Goal: Transaction & Acquisition: Obtain resource

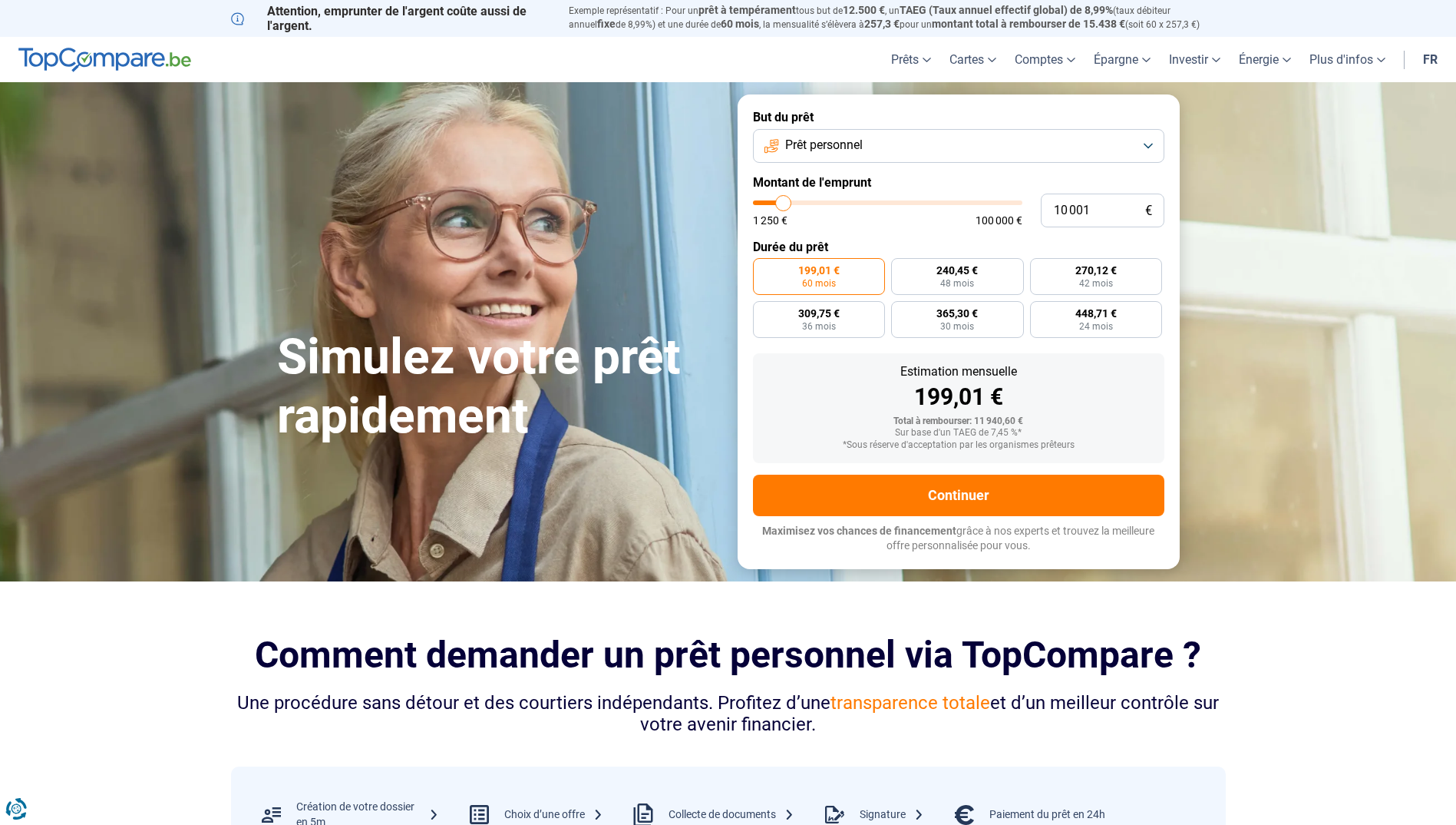
click at [1151, 149] on button "Prêt personnel" at bounding box center [959, 146] width 412 height 34
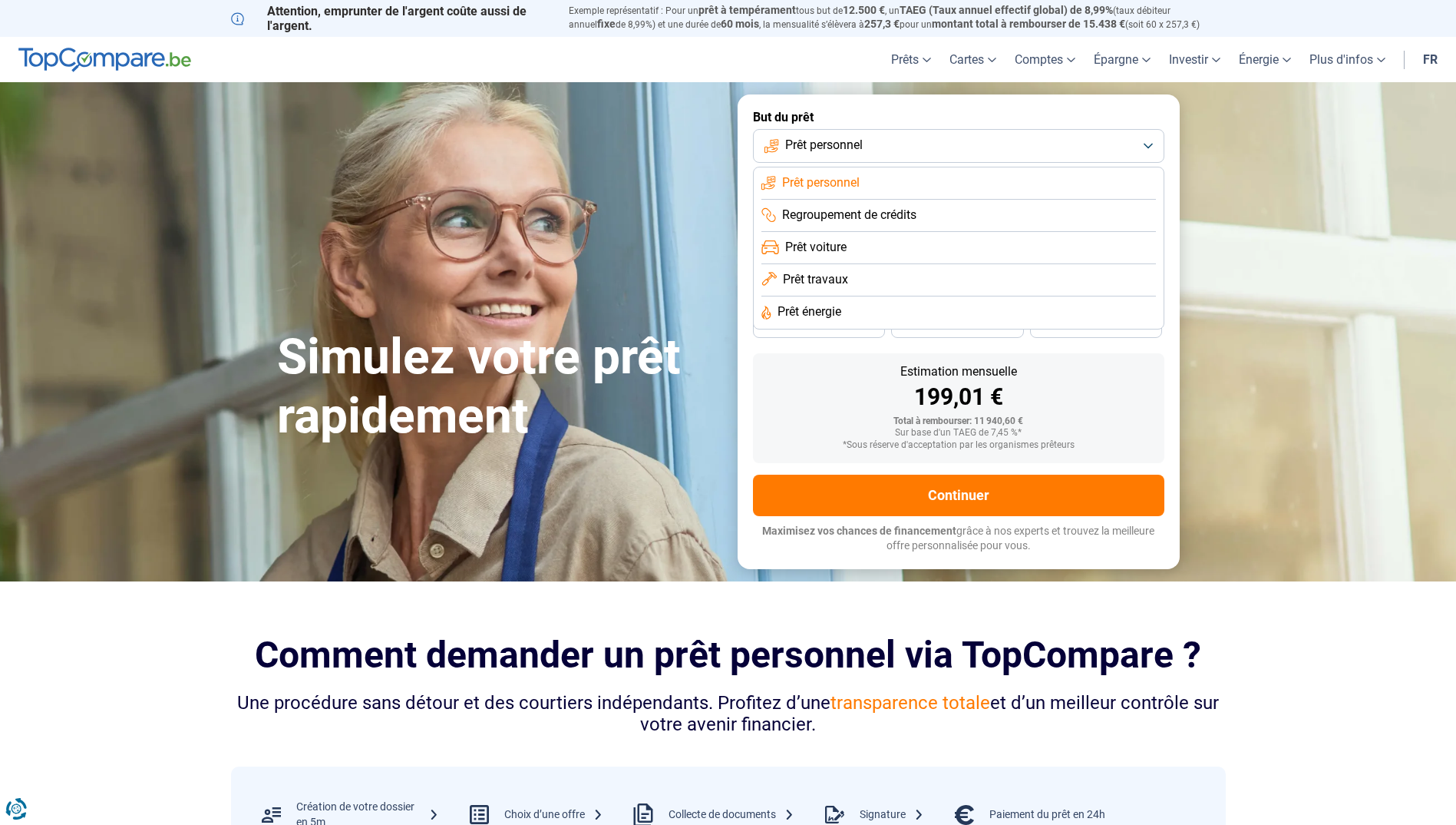
click at [807, 276] on span "Prêt travaux" at bounding box center [815, 279] width 65 height 17
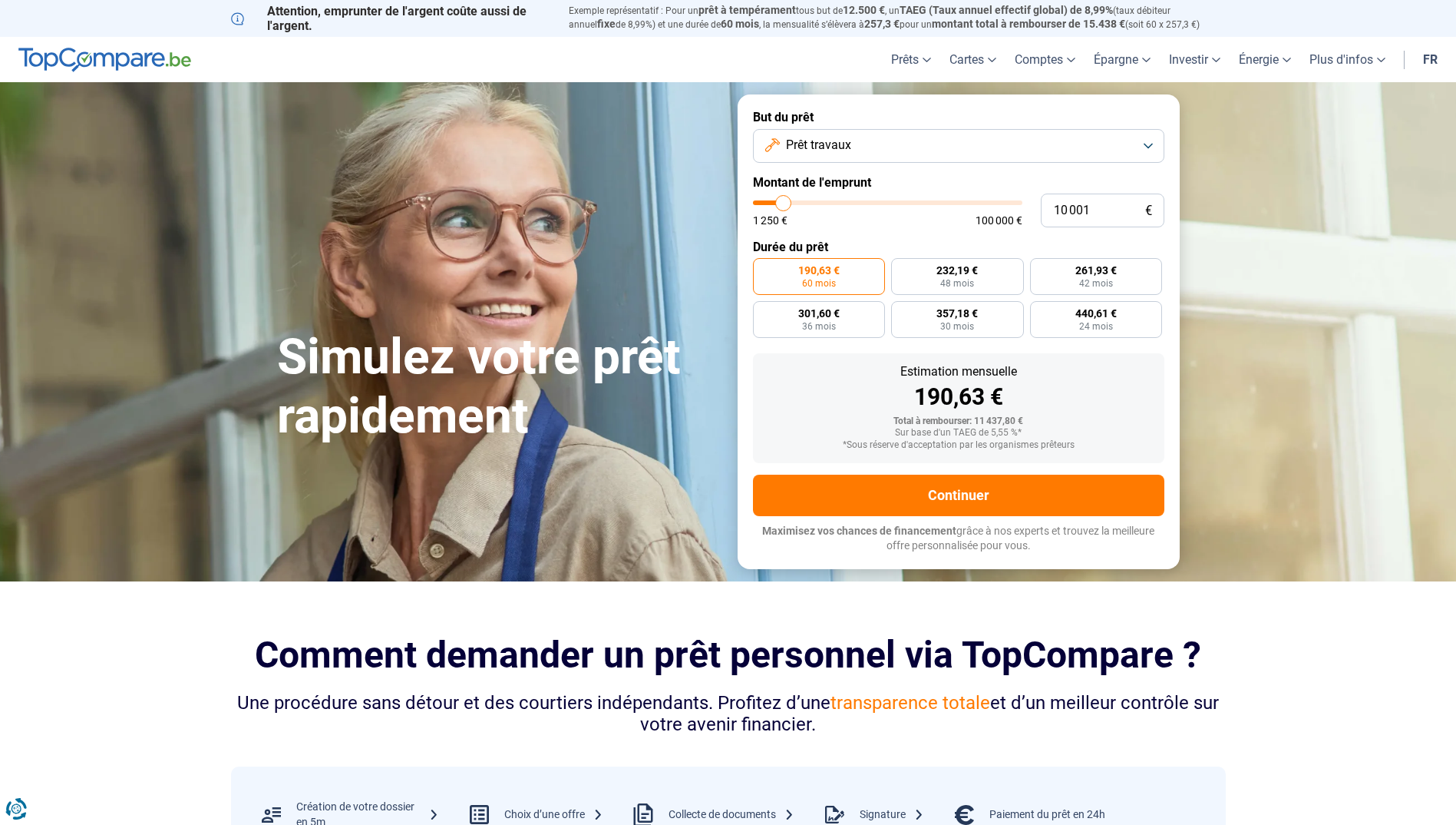
click at [1020, 136] on button "Prêt travaux" at bounding box center [959, 146] width 412 height 34
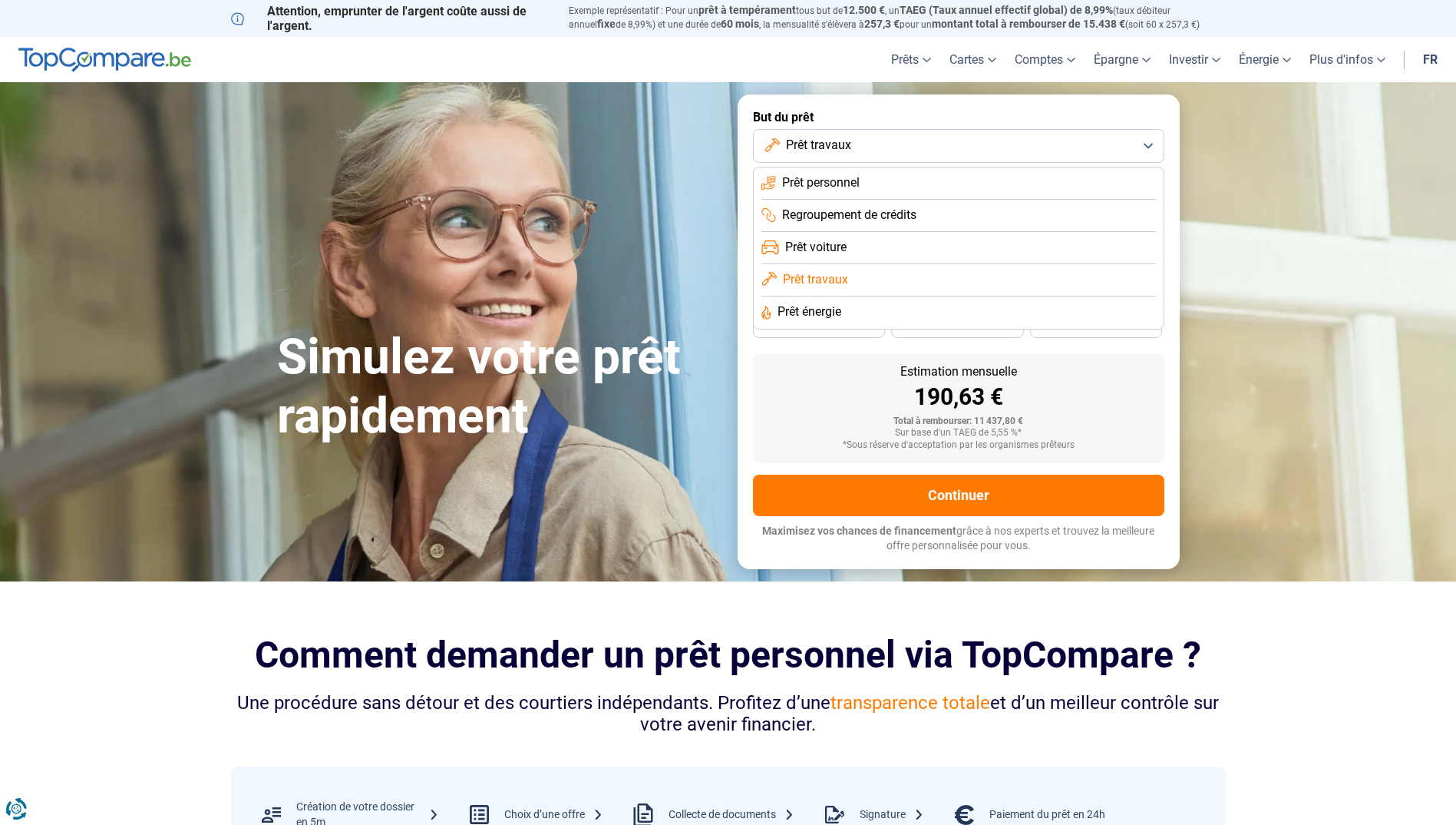
click at [859, 176] on span "Prêt personnel" at bounding box center [821, 182] width 78 height 17
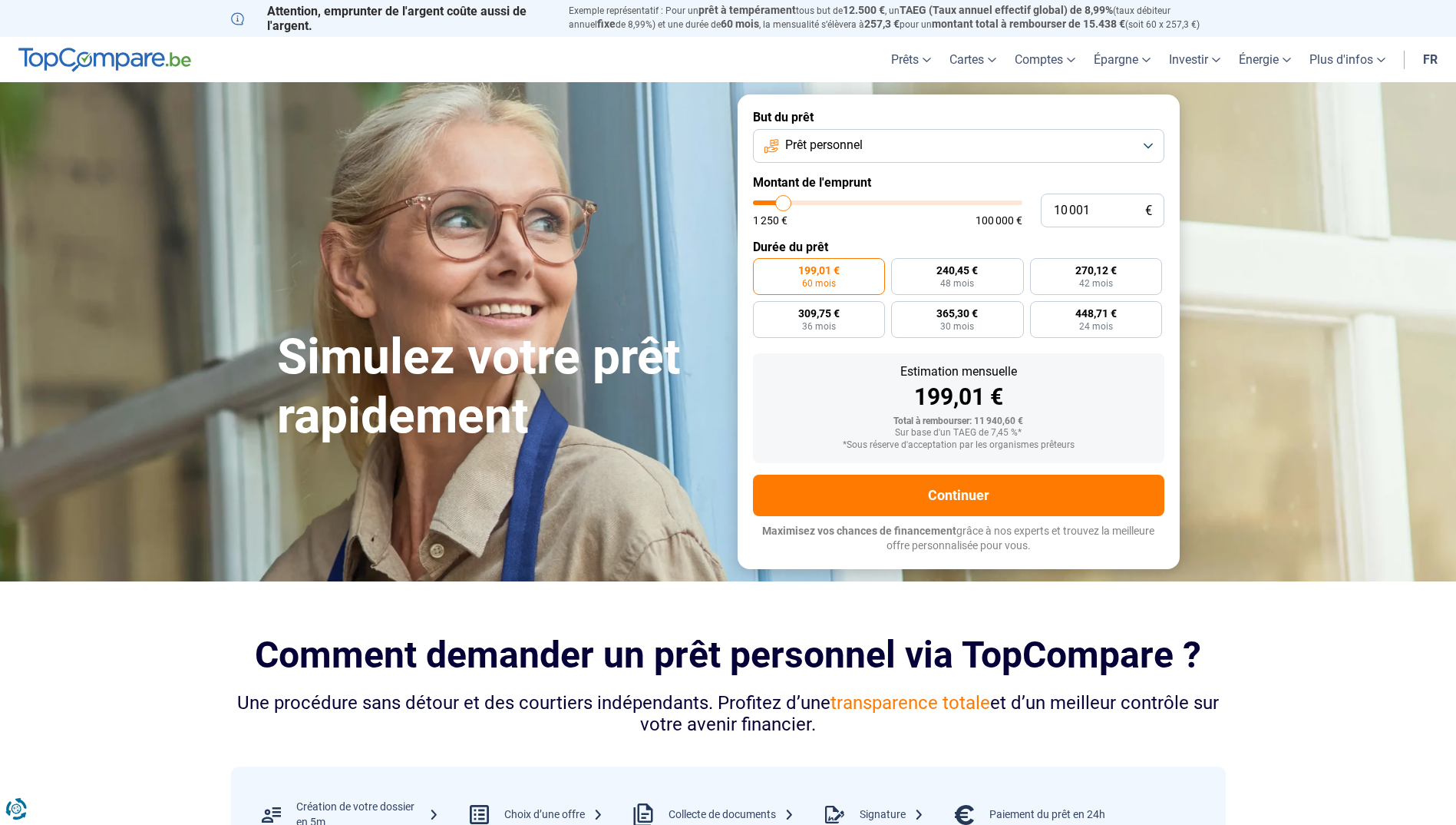
click at [981, 144] on button "Prêt personnel" at bounding box center [959, 146] width 412 height 34
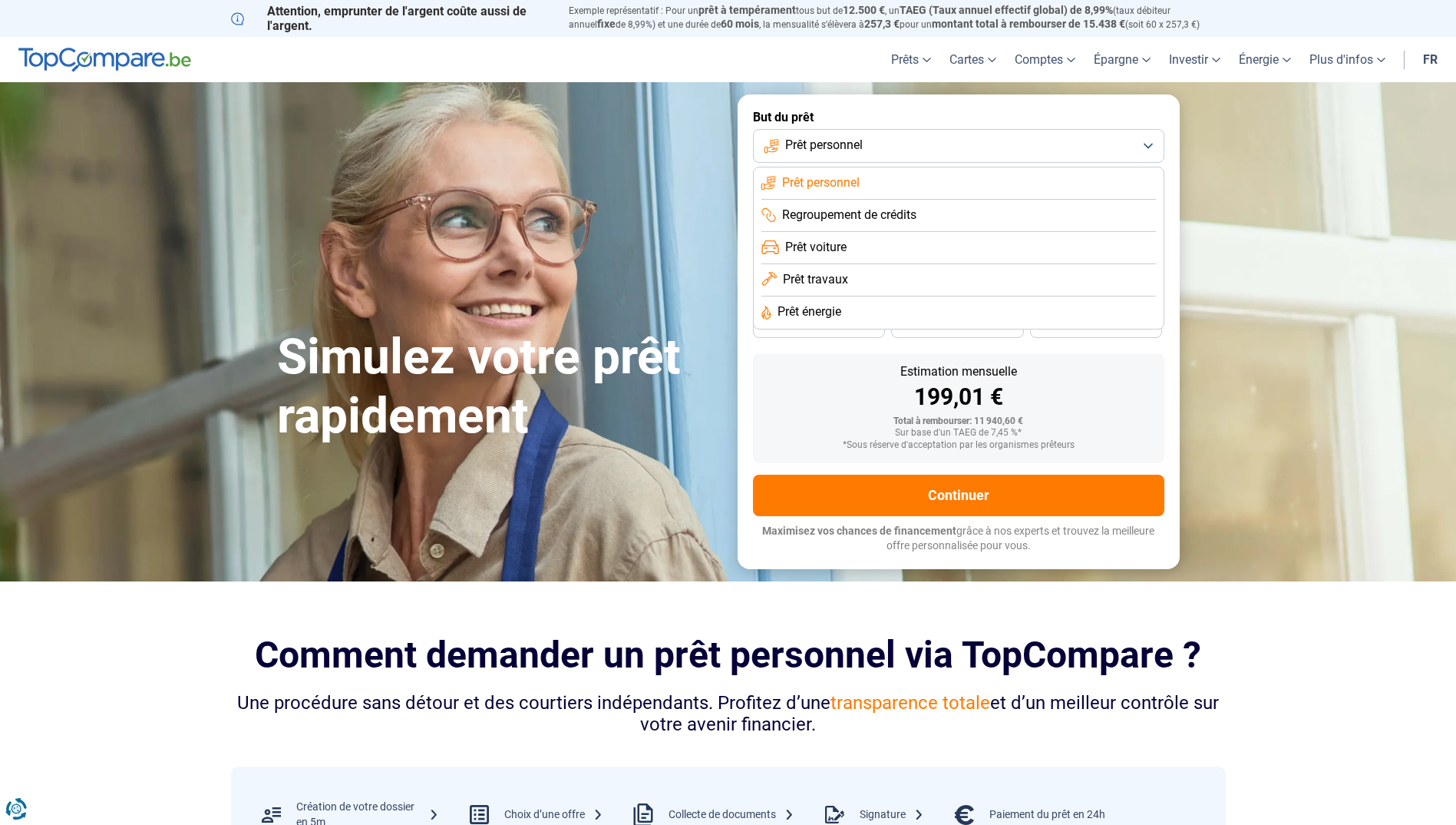
click at [793, 279] on span "Prêt travaux" at bounding box center [815, 279] width 65 height 17
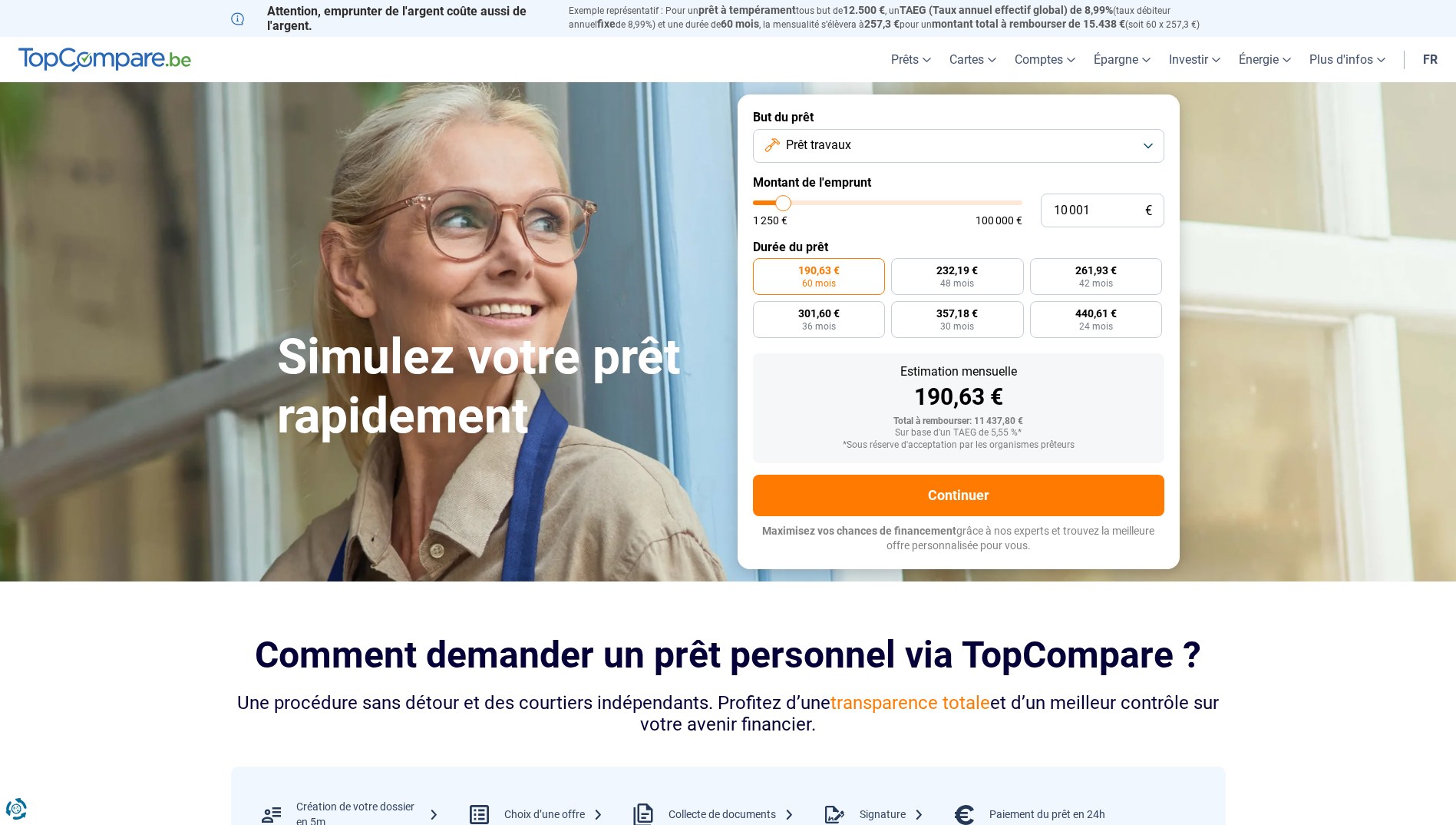
type input "11 250"
type input "11250"
type input "14 250"
type input "14250"
type input "17 000"
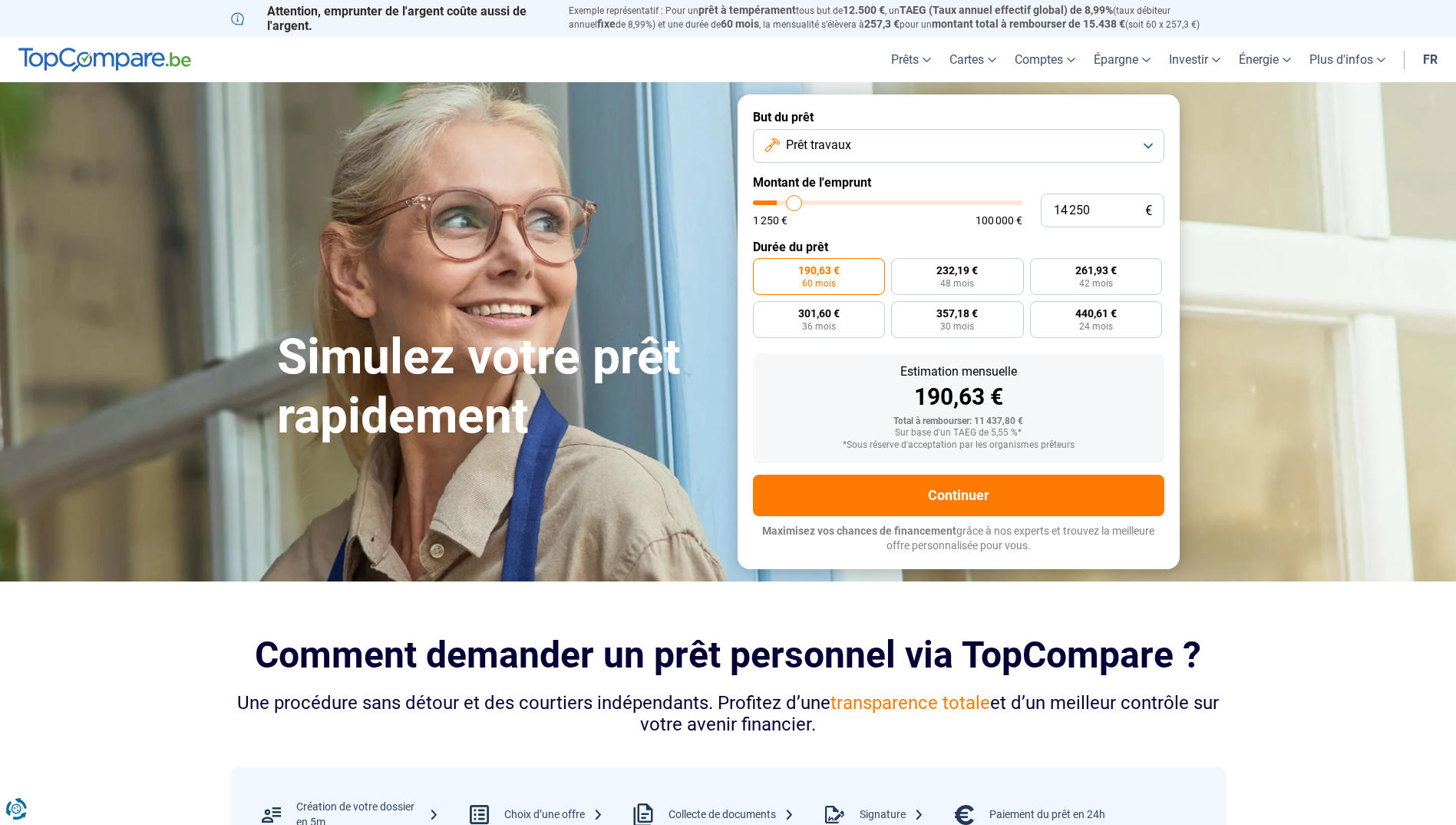
type input "17000"
type input "19 750"
type input "19750"
type input "21 750"
type input "21750"
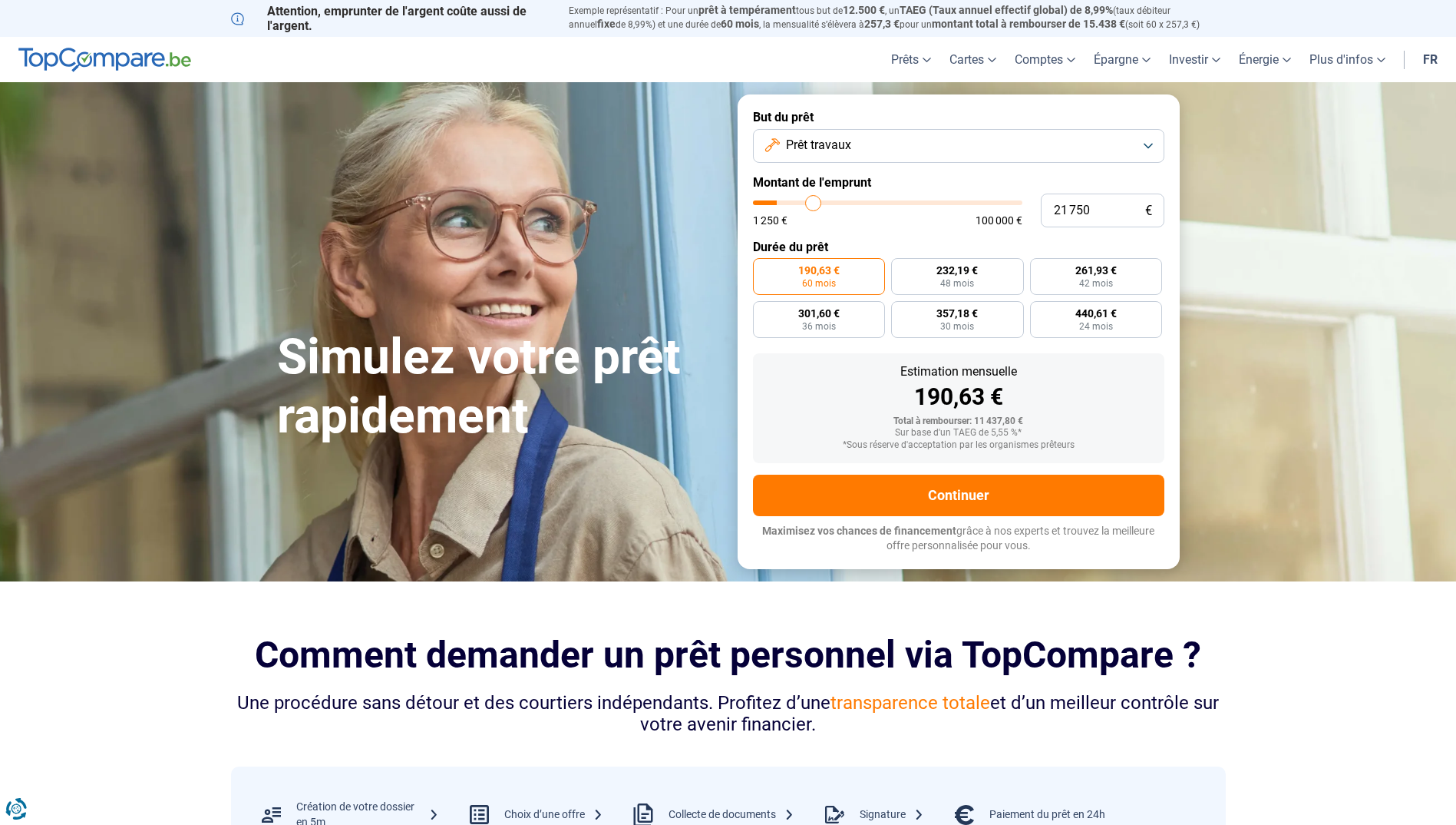
type input "22 000"
type input "22000"
type input "22 250"
type input "22250"
type input "23 000"
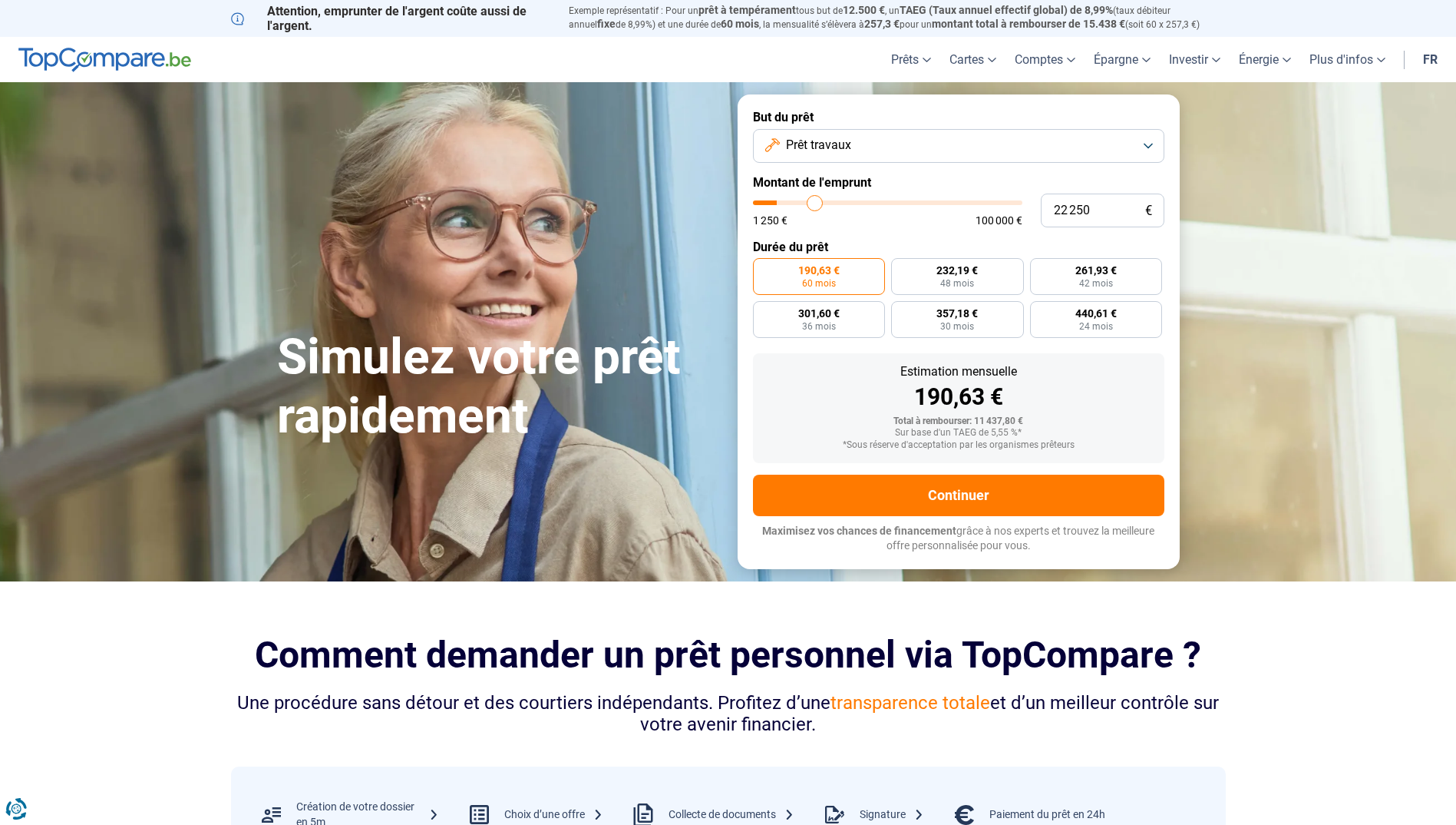
type input "23000"
type input "23 750"
type input "23750"
type input "25 000"
type input "25000"
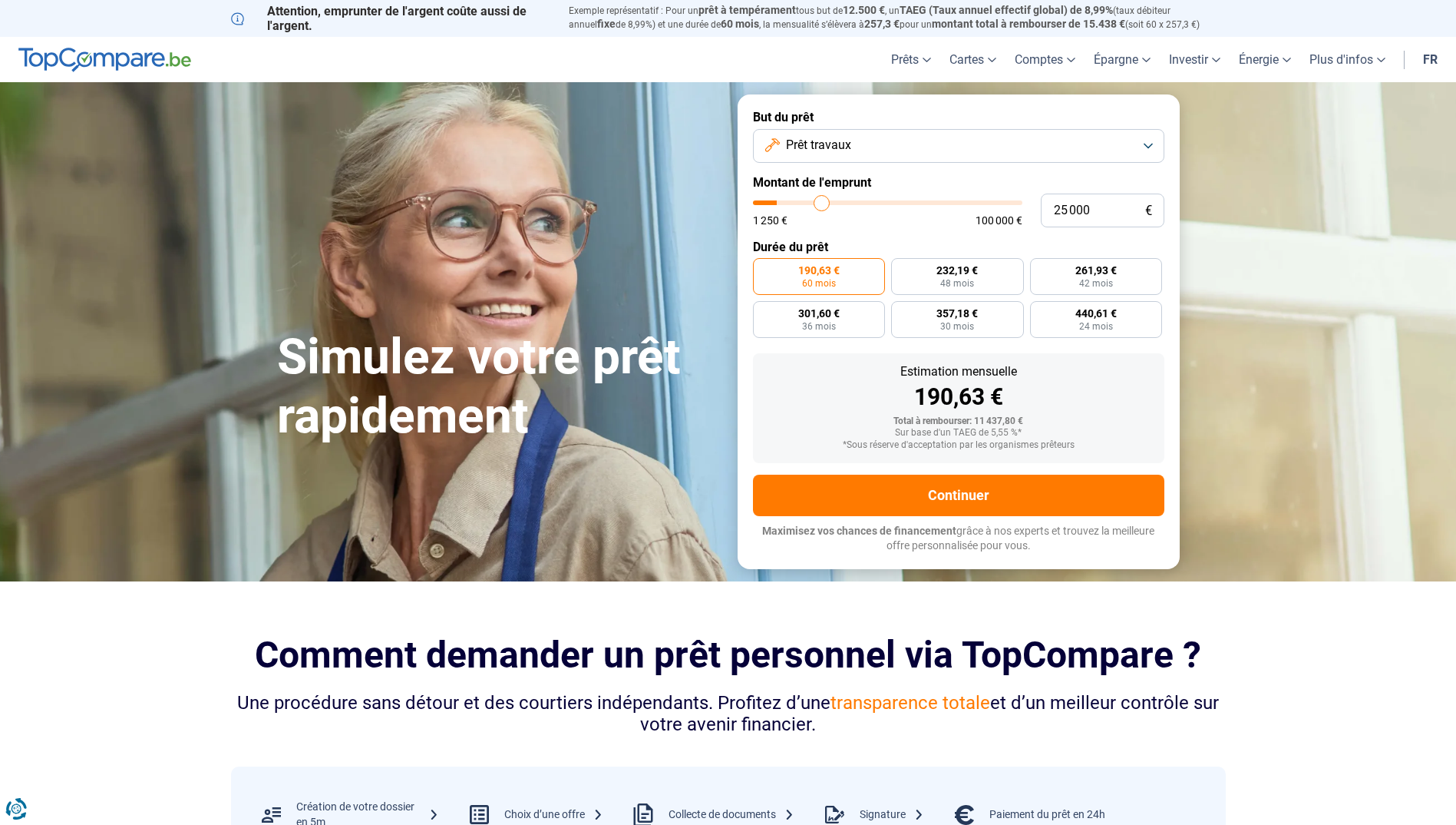
type input "25 250"
type input "25250"
type input "26 250"
type input "26250"
type input "26 750"
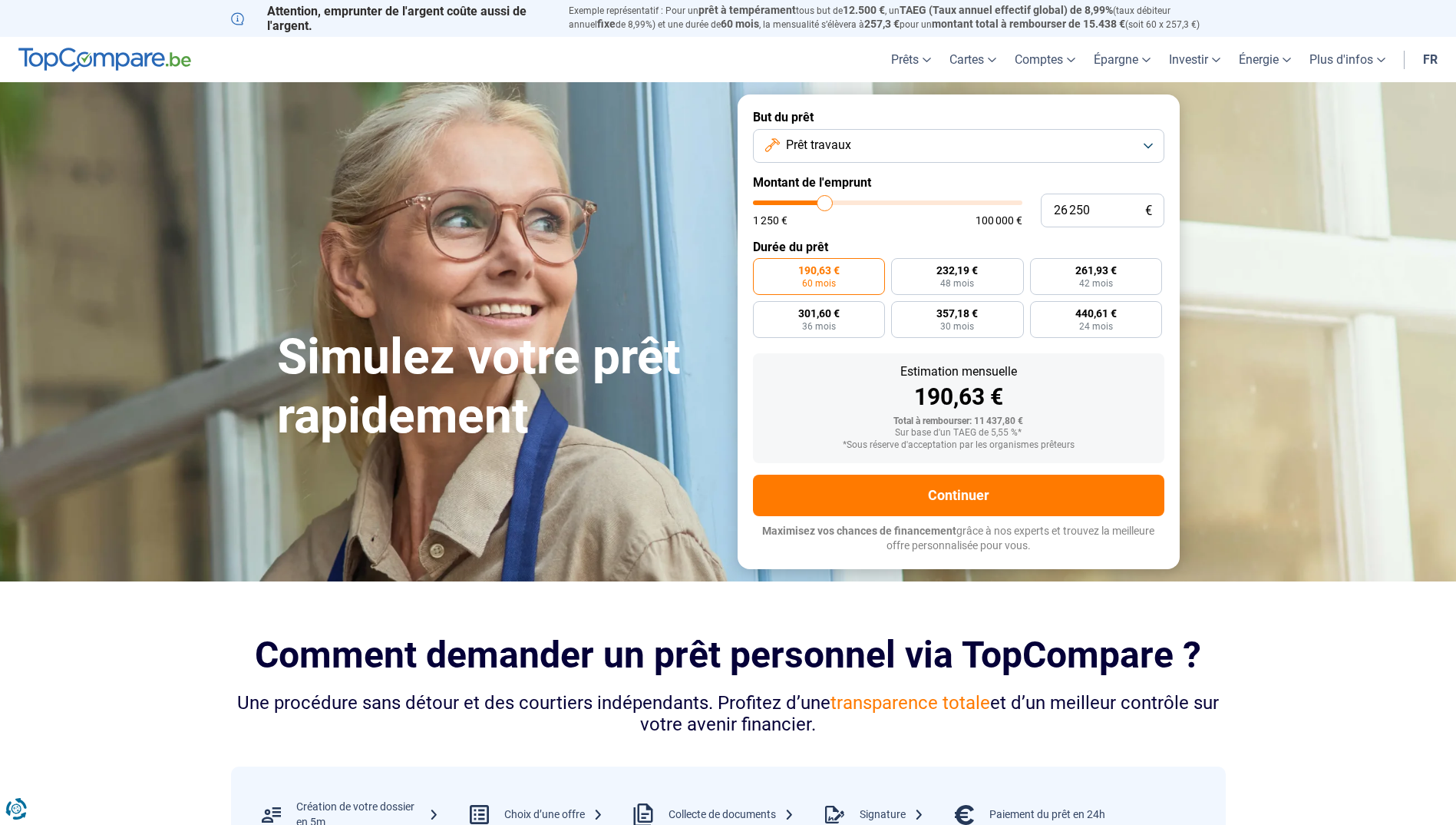
type input "26750"
type input "27 500"
type input "27500"
type input "28 250"
type input "28250"
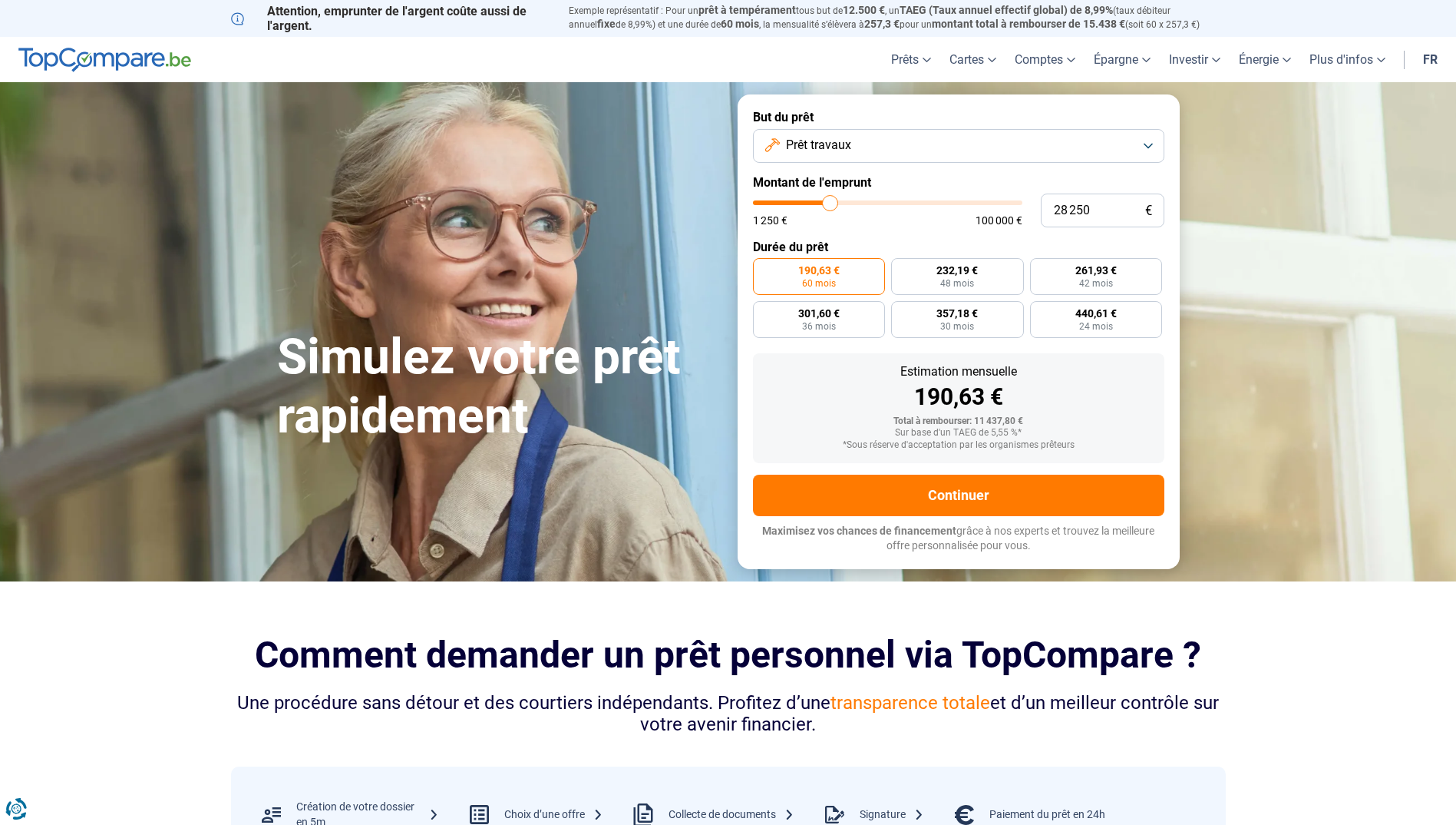
type input "29 000"
type input "29000"
type input "28 250"
type input "28250"
type input "27 250"
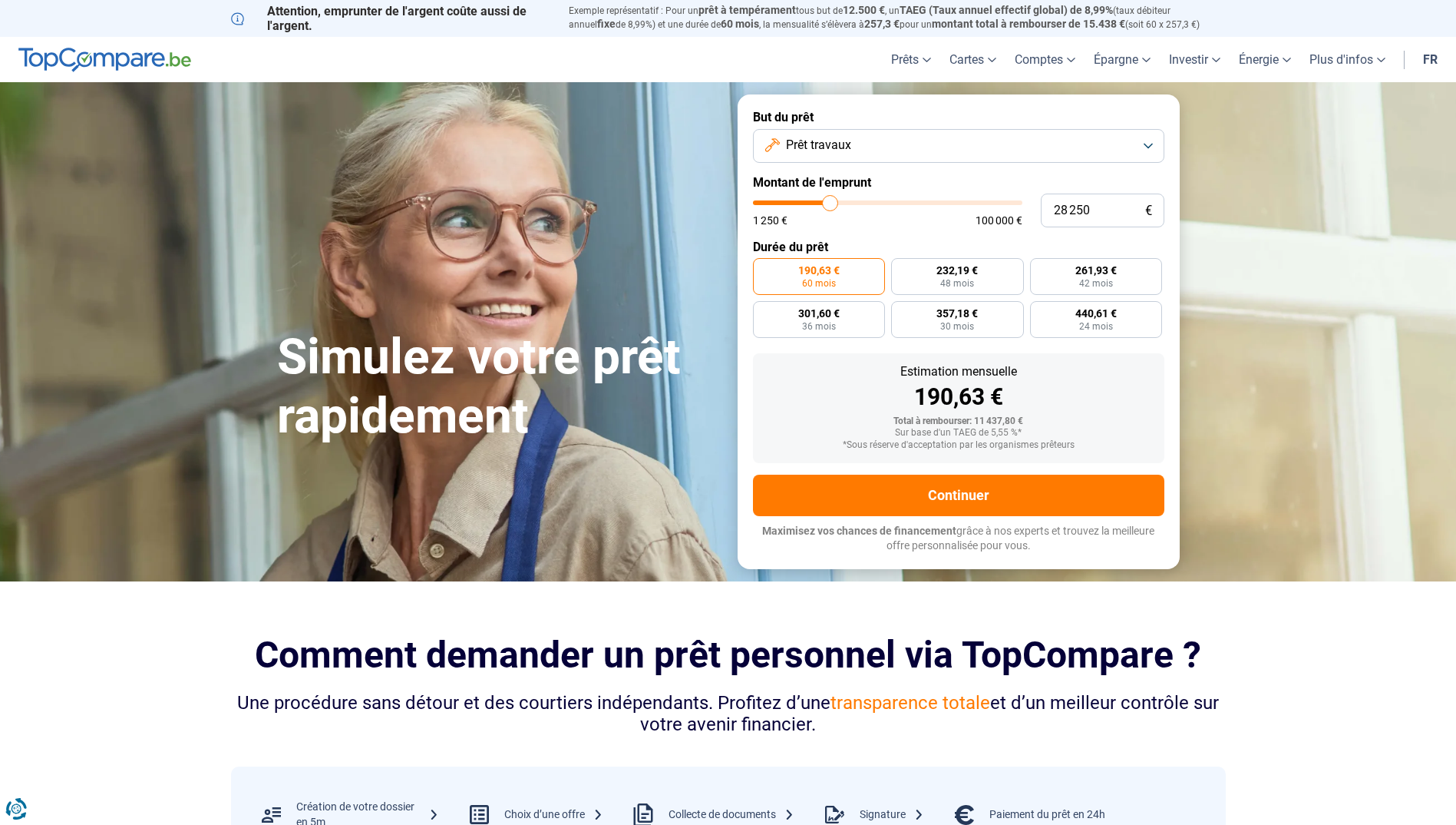
type input "27250"
type input "26 000"
type input "26000"
type input "25 250"
type input "25250"
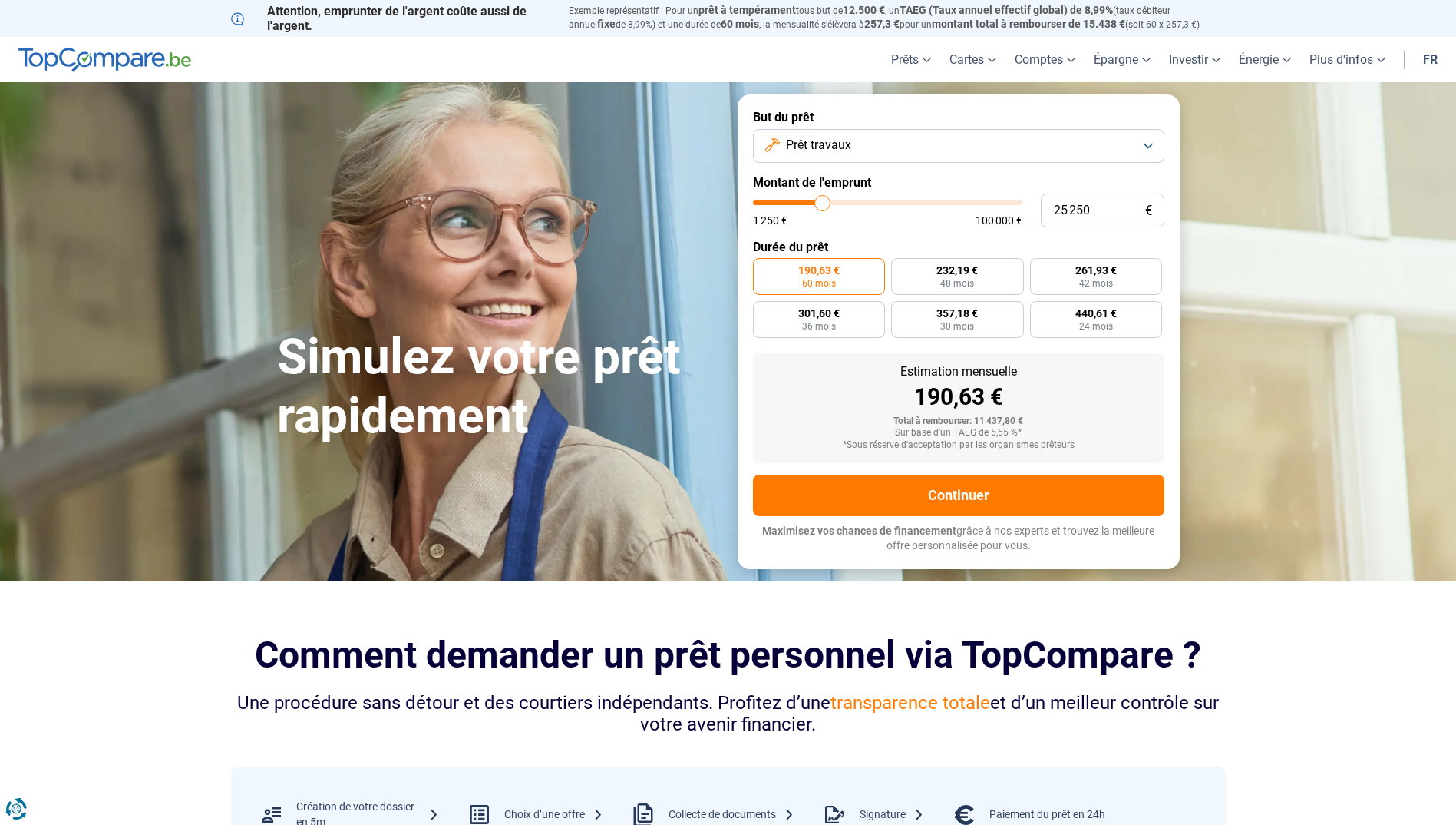
type input "25 000"
type input "25000"
type input "24 500"
type input "24500"
type input "23 750"
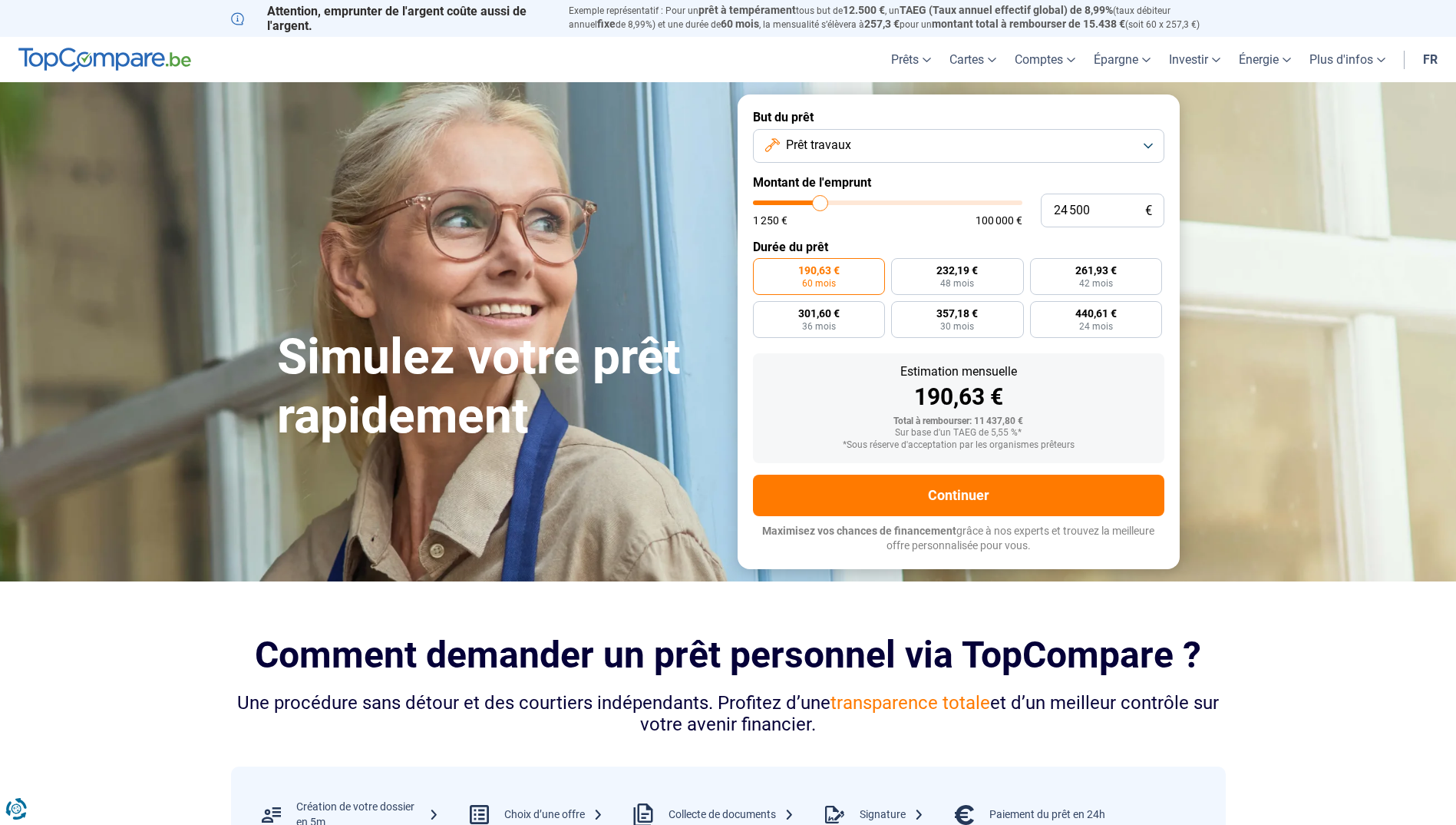
type input "23750"
type input "23 500"
type input "23500"
type input "23 250"
type input "23250"
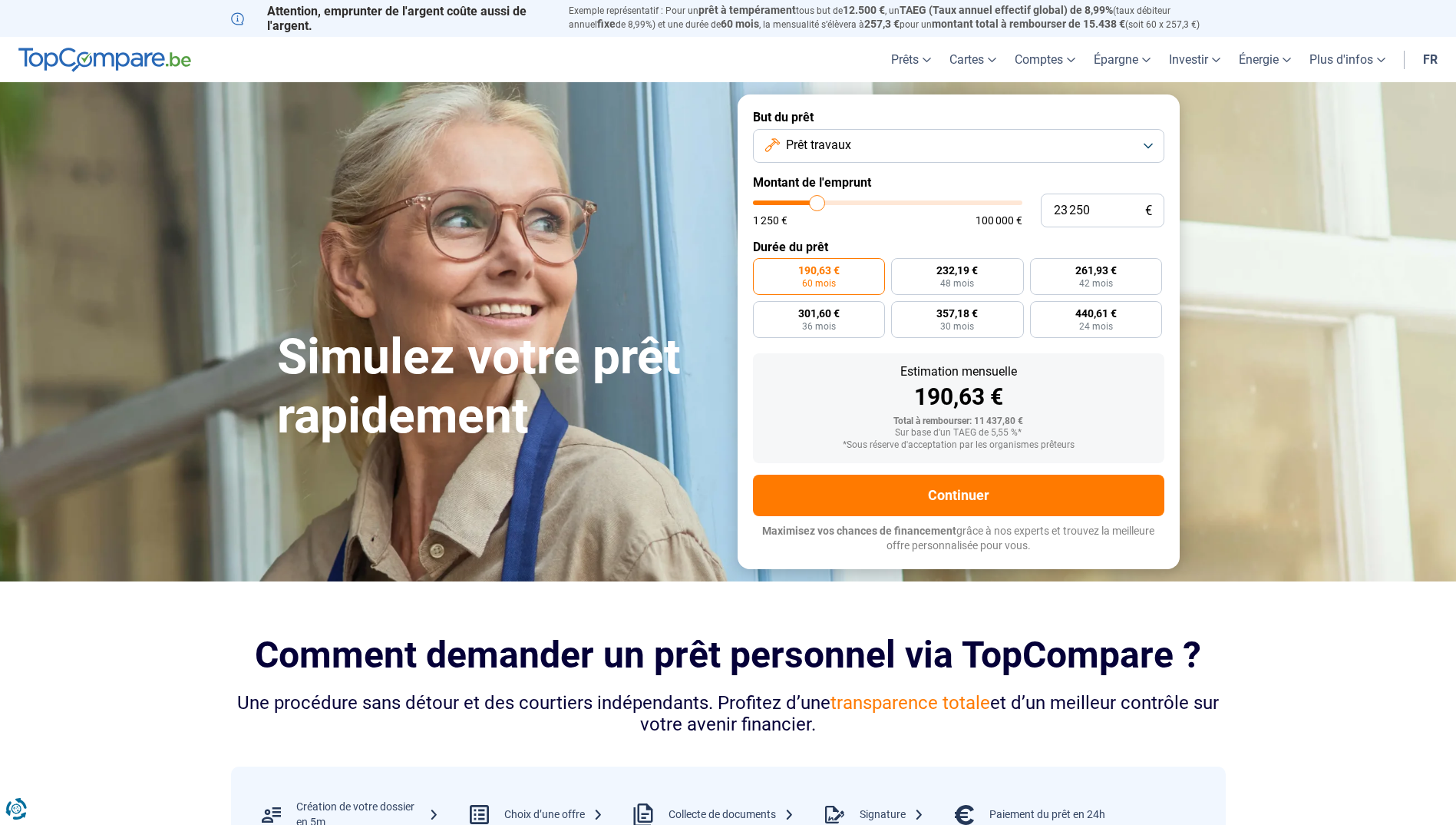
type input "23 000"
type input "23000"
type input "22 750"
type input "22750"
type input "22 250"
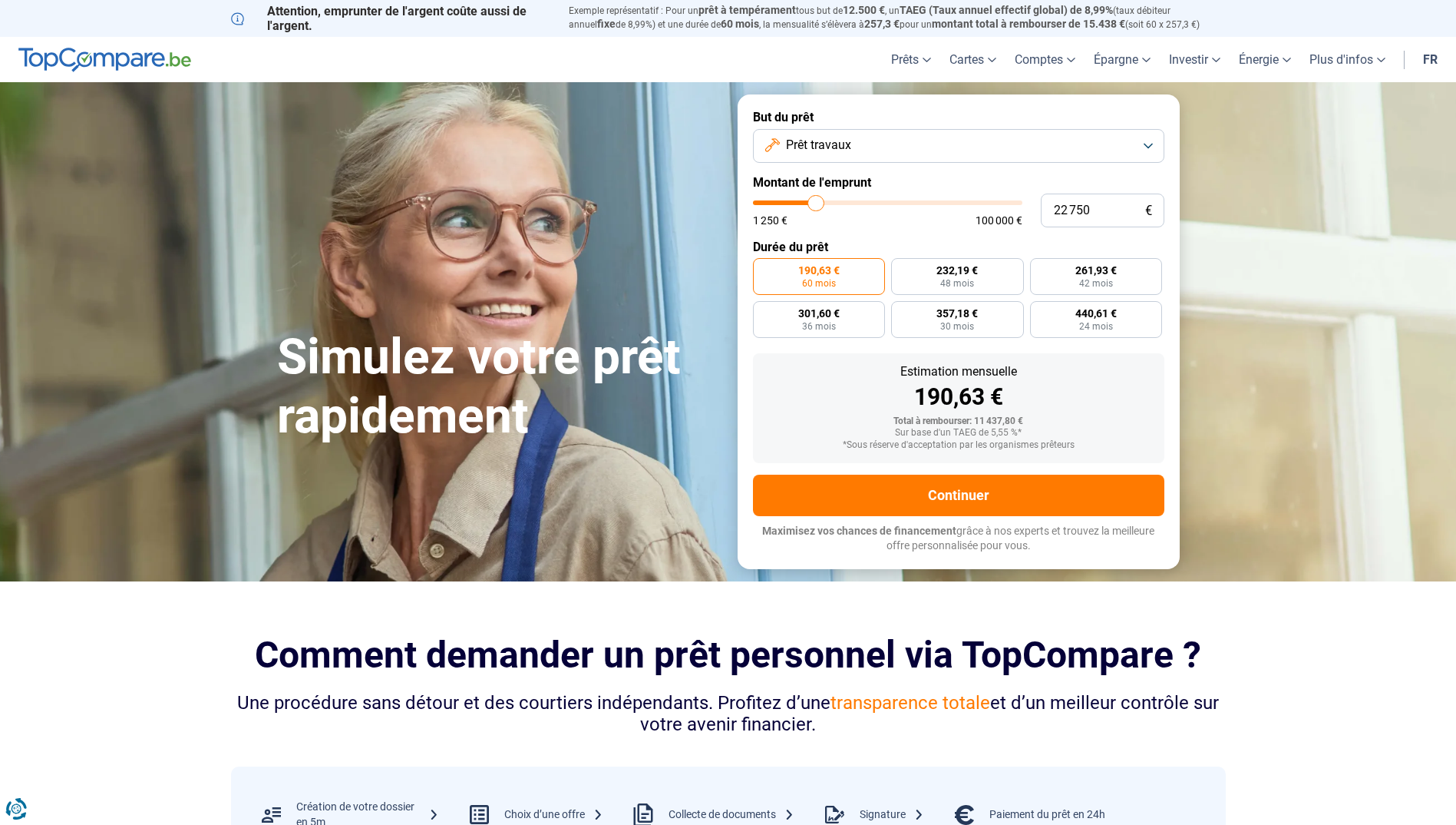
type input "22250"
type input "22 000"
drag, startPoint x: 781, startPoint y: 198, endPoint x: 814, endPoint y: 200, distance: 33.1
type input "22000"
click at [814, 200] on input "range" at bounding box center [888, 203] width 269 height 5
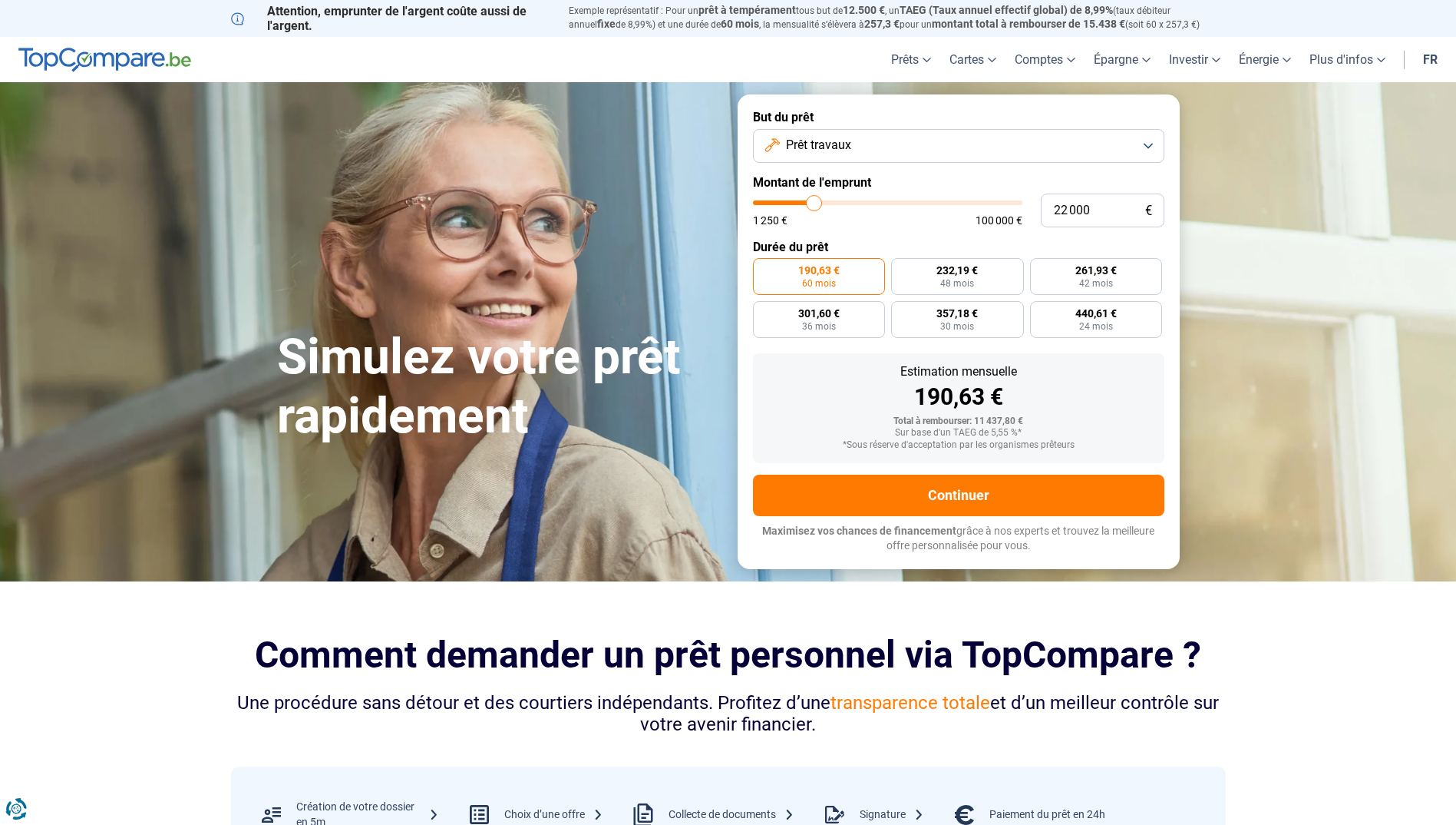
radio input "false"
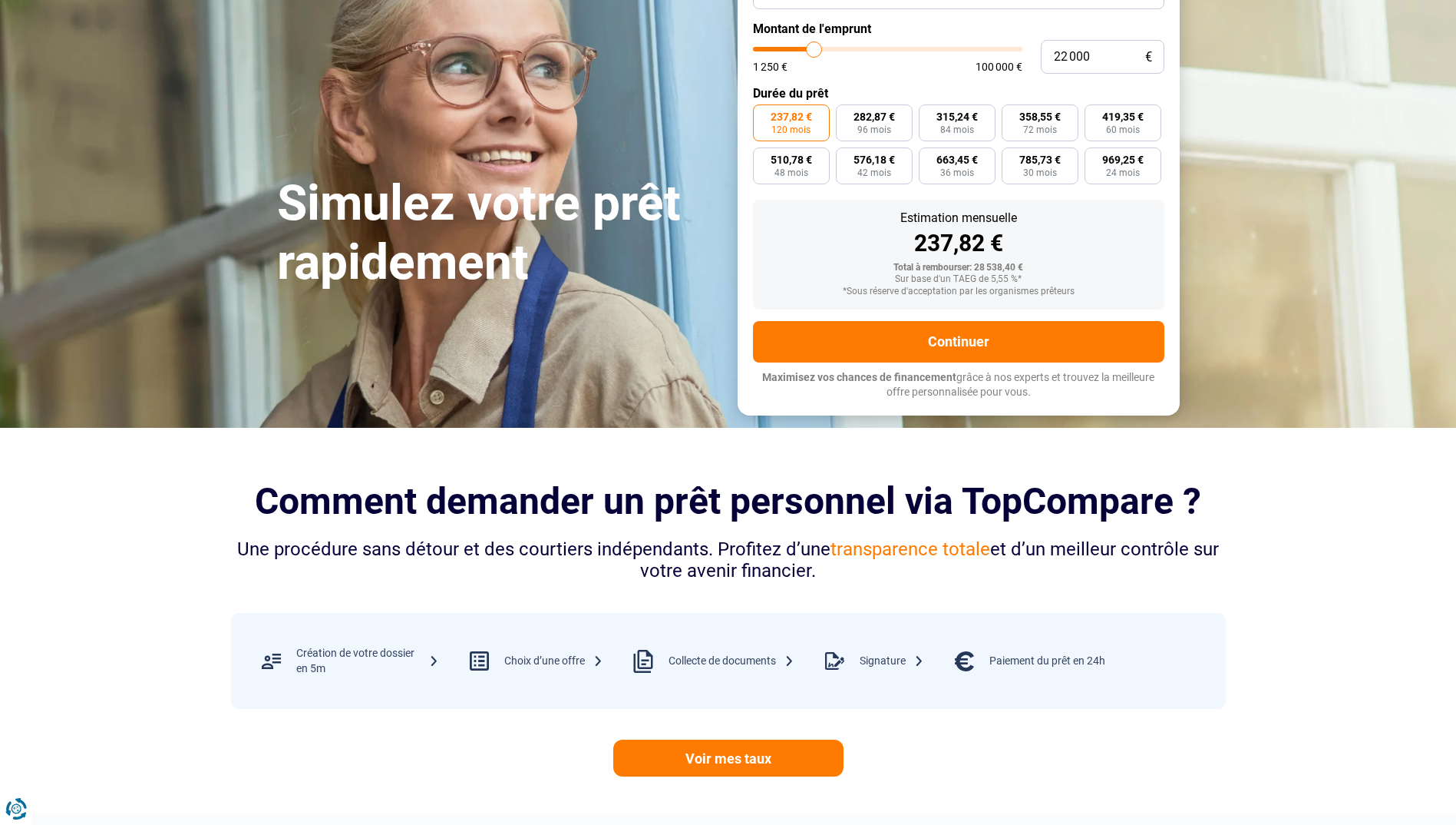
scroll to position [384, 0]
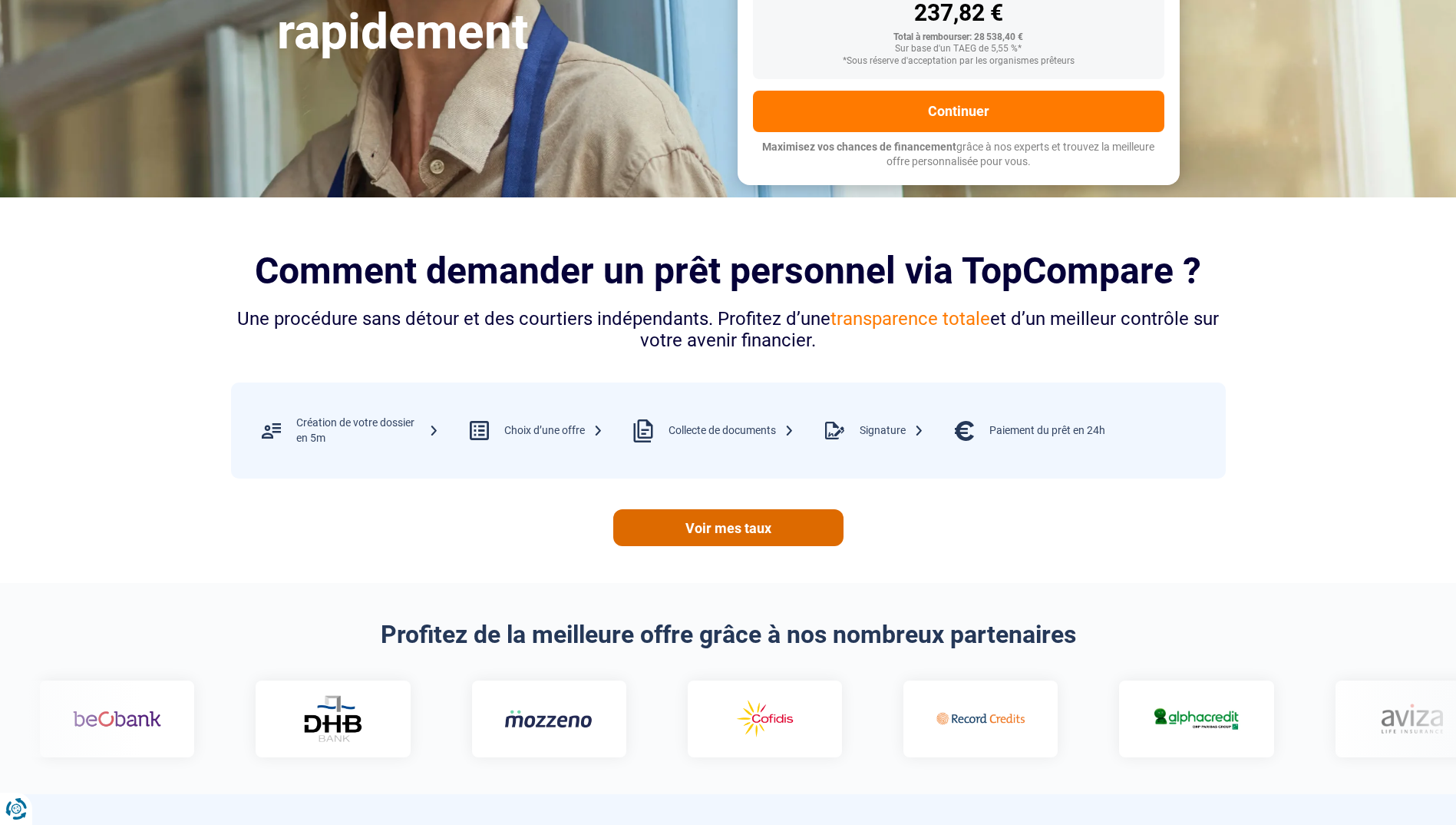
click at [710, 526] on link "Voir mes taux" at bounding box center [728, 528] width 230 height 37
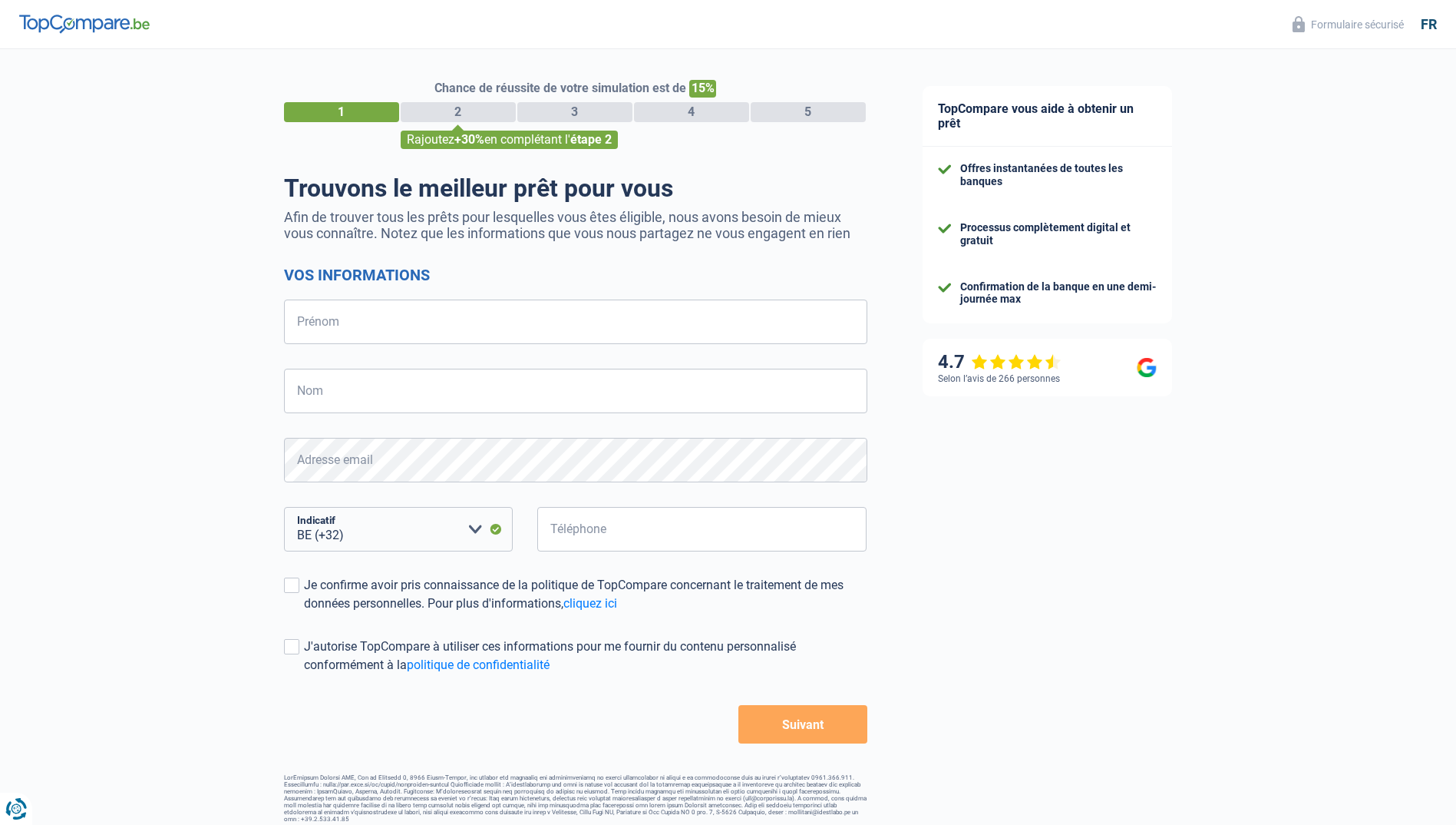
select select "32"
